Goal: Find specific page/section: Find specific page/section

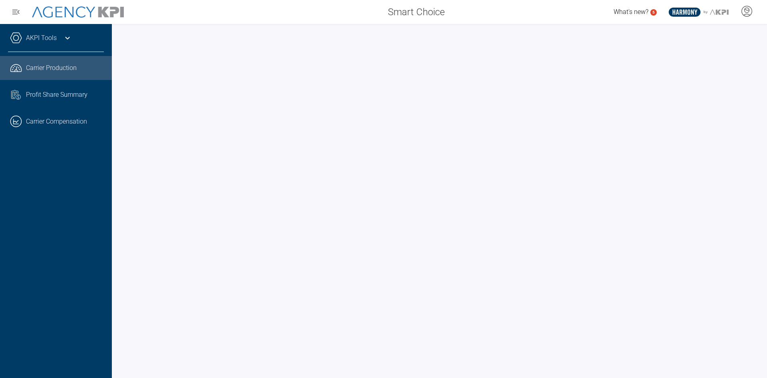
click at [55, 41] on link "AKPI Tools" at bounding box center [41, 38] width 31 height 10
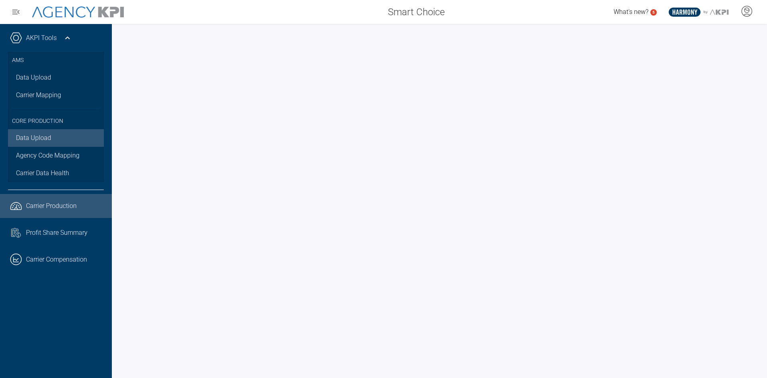
click at [44, 139] on link "Data Upload" at bounding box center [56, 138] width 96 height 18
click at [119, 214] on div at bounding box center [440, 201] width 656 height 354
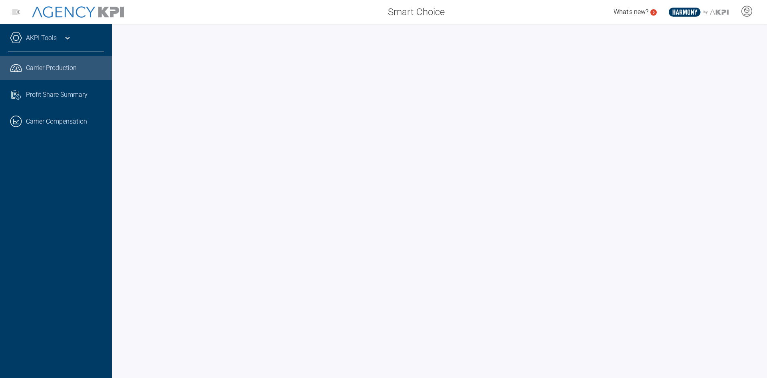
click at [58, 32] on div "AKPI Tools" at bounding box center [56, 42] width 96 height 20
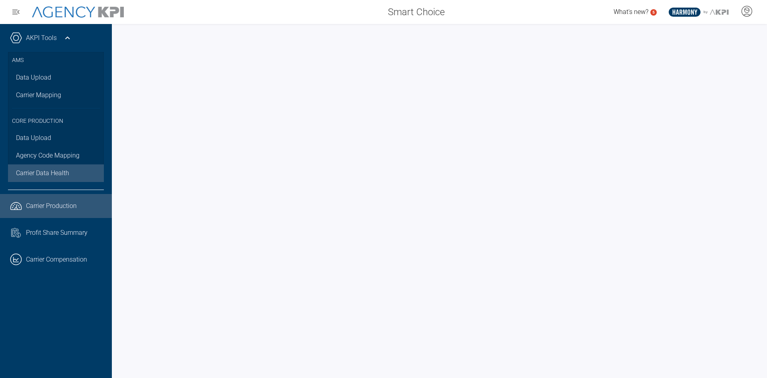
drag, startPoint x: 48, startPoint y: 151, endPoint x: 30, endPoint y: 172, distance: 27.8
